Goal: Find specific page/section: Find specific page/section

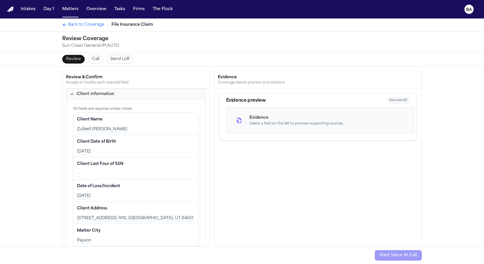
click at [93, 28] on div "Back to Coverage File Insurance Claim" at bounding box center [242, 24] width 369 height 13
click at [89, 26] on span "Back to Coverage" at bounding box center [86, 25] width 36 height 6
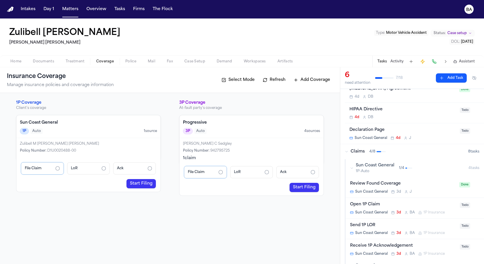
scroll to position [45, 0]
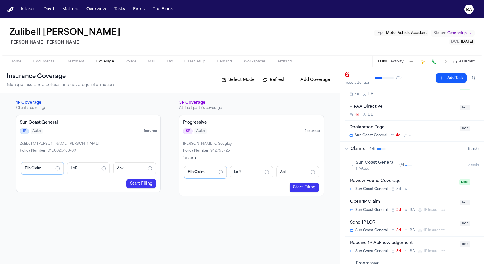
click at [409, 161] on div "Sun Coast General 1P-Auto 1 / 4" at bounding box center [409, 165] width 118 height 11
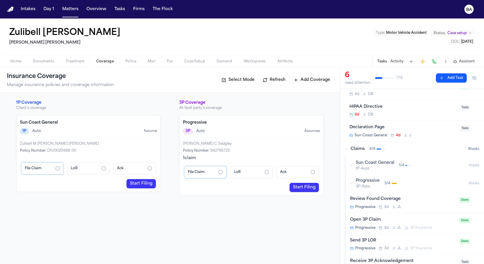
click at [409, 163] on div "1 / 4" at bounding box center [405, 165] width 13 height 5
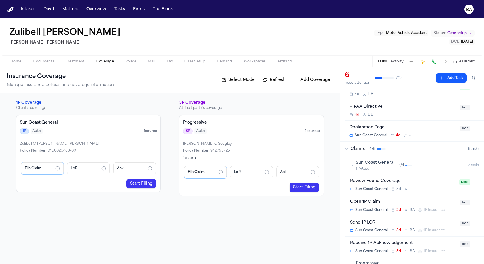
click at [409, 200] on div "Open 1P Claim" at bounding box center [403, 201] width 106 height 7
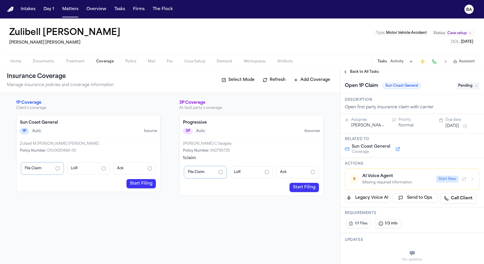
click at [474, 176] on icon "button" at bounding box center [472, 178] width 5 height 5
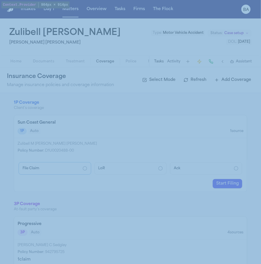
click at [222, 62] on button at bounding box center [222, 61] width 8 height 8
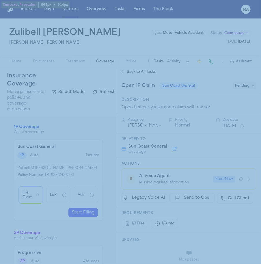
click at [249, 178] on icon "button" at bounding box center [248, 178] width 5 height 5
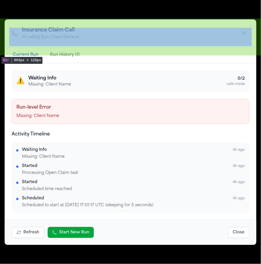
click at [68, 33] on h2 "Insurance Claim Call" at bounding box center [50, 30] width 57 height 8
copy h2 "Insurance Claim Call"
click at [43, 136] on h4 "Activity Timeline" at bounding box center [131, 134] width 238 height 7
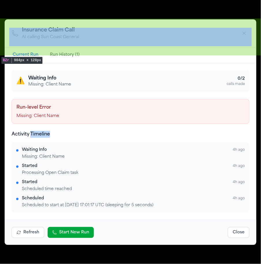
click at [43, 136] on h4 "Activity Timeline" at bounding box center [131, 134] width 238 height 7
copy h4 "Activity Timeline"
